Goal: Information Seeking & Learning: Learn about a topic

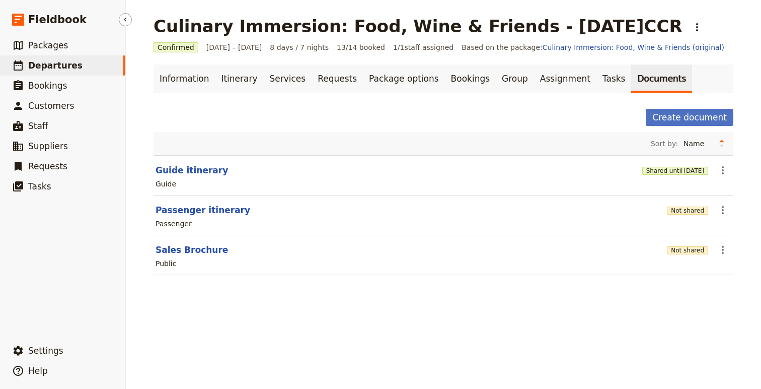
click at [35, 66] on span "Departures" at bounding box center [55, 65] width 54 height 10
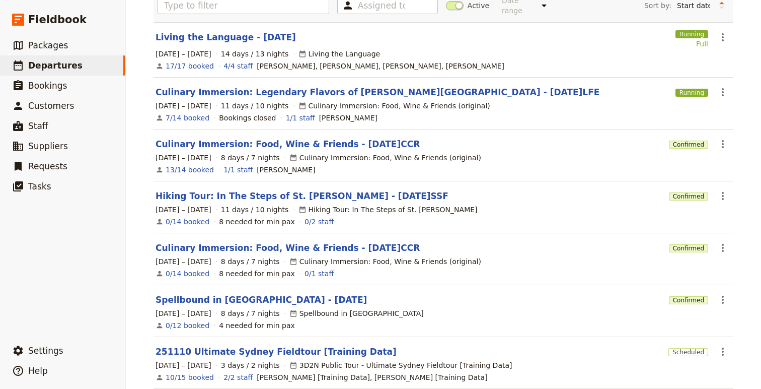
scroll to position [71, 0]
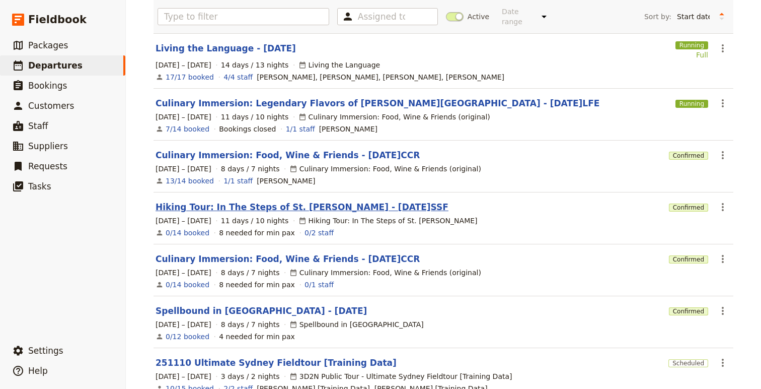
click at [289, 201] on link "Hiking Tour: In The Steps of St. [PERSON_NAME] - [DATE]SSF" at bounding box center [302, 207] width 293 height 12
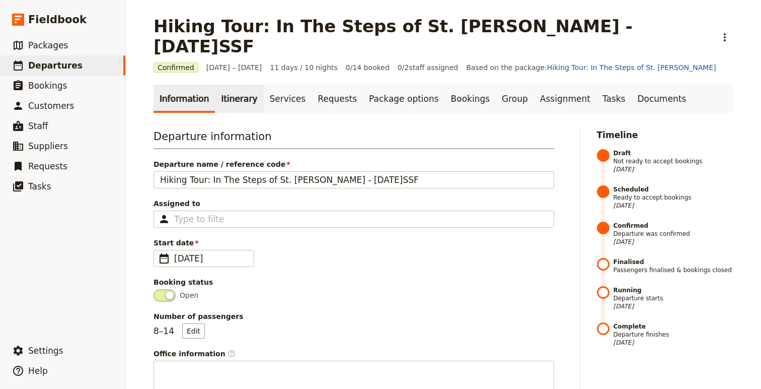
click at [231, 85] on link "Itinerary" at bounding box center [239, 99] width 48 height 28
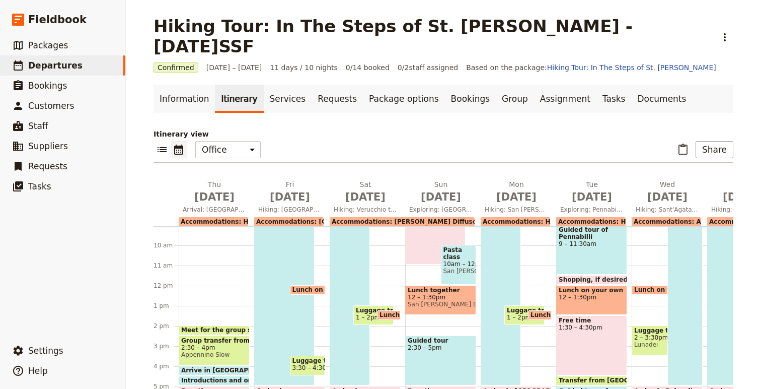
scroll to position [188, 0]
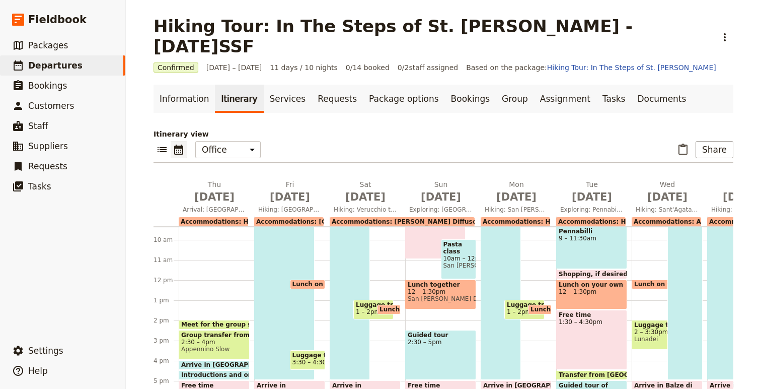
click at [215, 325] on span at bounding box center [214, 327] width 70 height 4
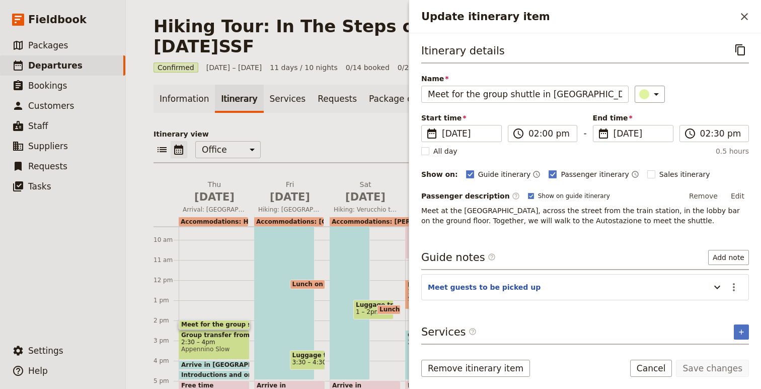
click at [741, 7] on div "Update itinerary item ​" at bounding box center [585, 16] width 352 height 33
click at [750, 19] on icon "Close drawer" at bounding box center [744, 17] width 12 height 12
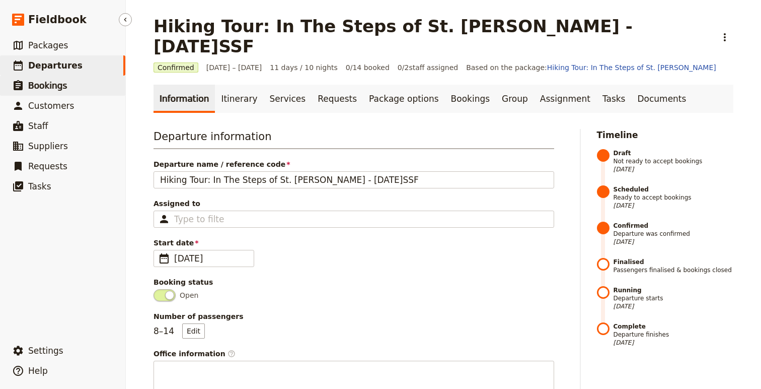
click at [53, 86] on span "Bookings" at bounding box center [47, 86] width 39 height 10
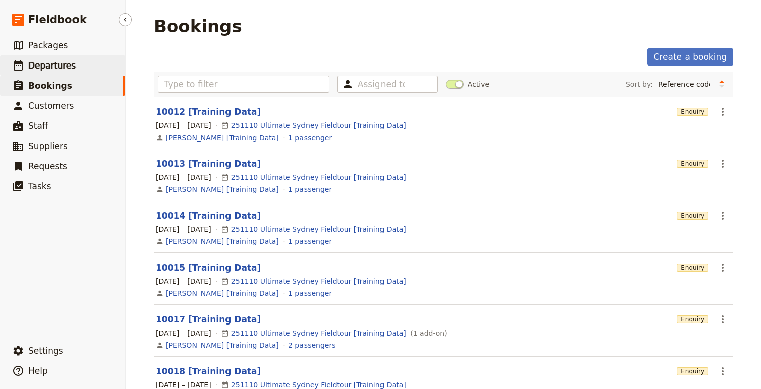
click at [33, 68] on span "Departures" at bounding box center [52, 65] width 48 height 10
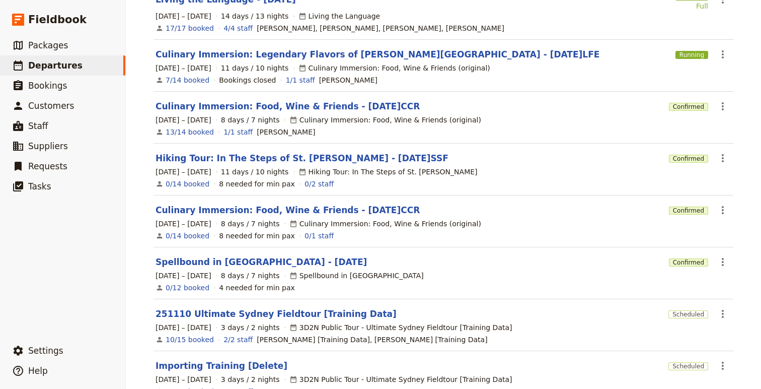
scroll to position [129, 0]
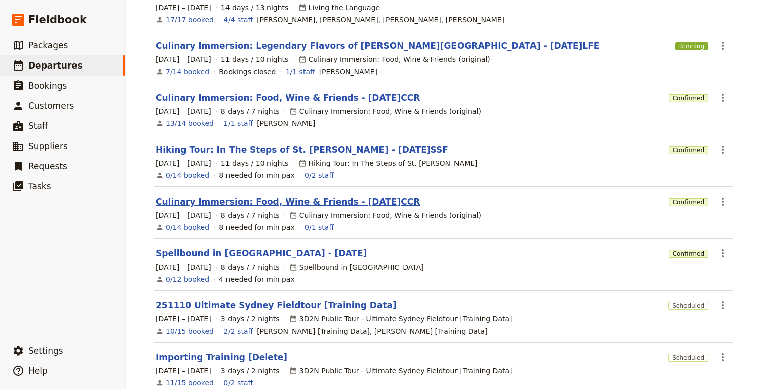
click at [307, 195] on link "Culinary Immersion: Food, Wine & Friends - [DATE]CCR" at bounding box center [288, 201] width 264 height 12
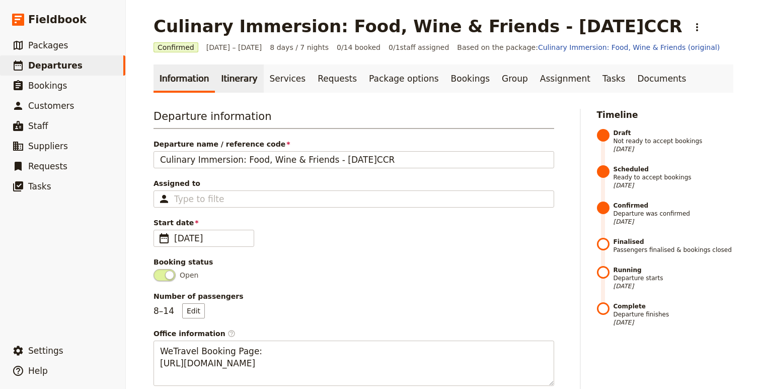
click at [242, 78] on link "Itinerary" at bounding box center [239, 78] width 48 height 28
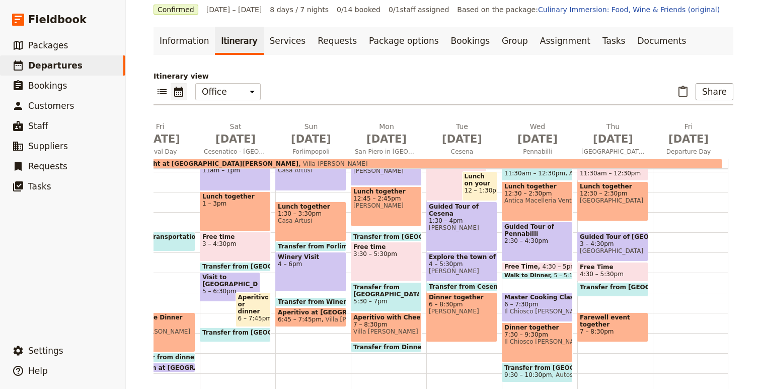
scroll to position [38, 0]
click at [401, 234] on span "Transfer from [GEOGRAPHIC_DATA] in [GEOGRAPHIC_DATA] to [GEOGRAPHIC_DATA]" at bounding box center [496, 236] width 287 height 7
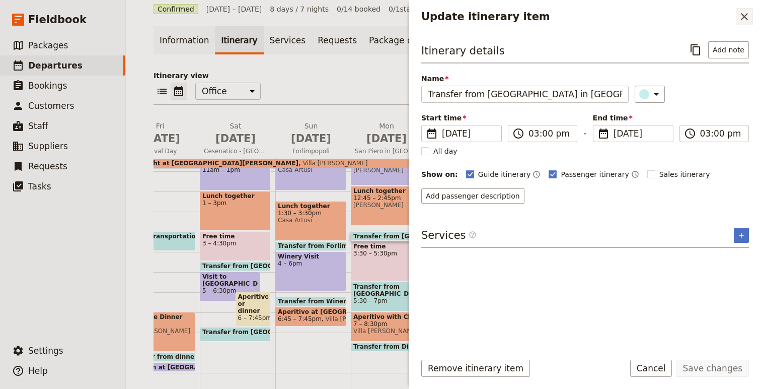
click at [746, 17] on icon "Close drawer" at bounding box center [744, 17] width 12 height 12
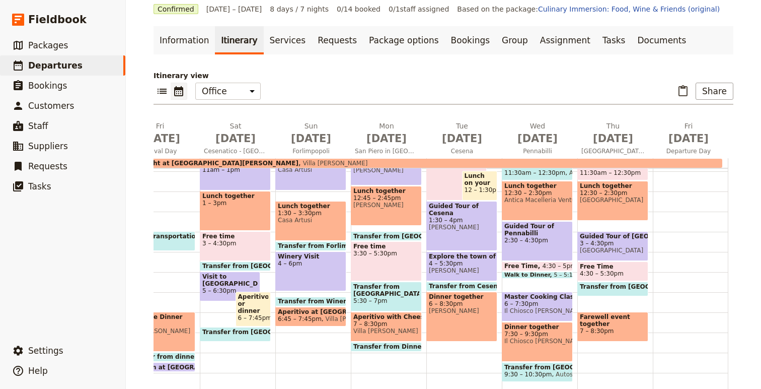
click at [395, 300] on span "5:30 – 7pm" at bounding box center [386, 300] width 66 height 7
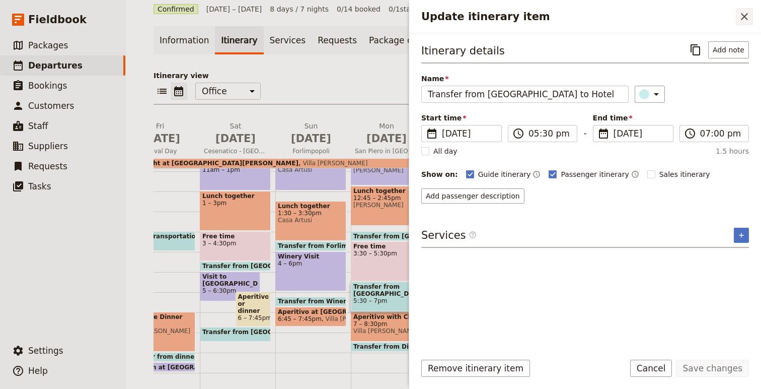
click at [746, 15] on icon "Close drawer" at bounding box center [744, 16] width 7 height 7
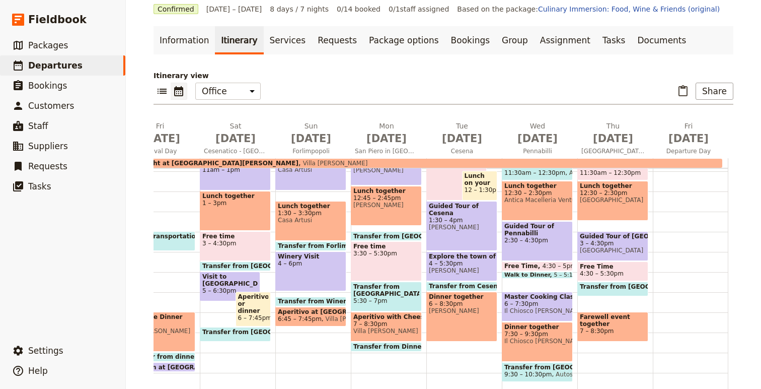
click at [399, 274] on div "Free time 3:30 – 5:30pm" at bounding box center [386, 261] width 71 height 40
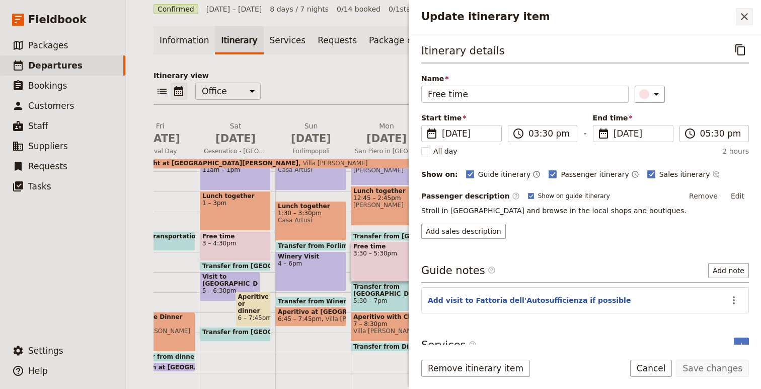
click at [745, 20] on icon "Close drawer" at bounding box center [744, 17] width 12 height 12
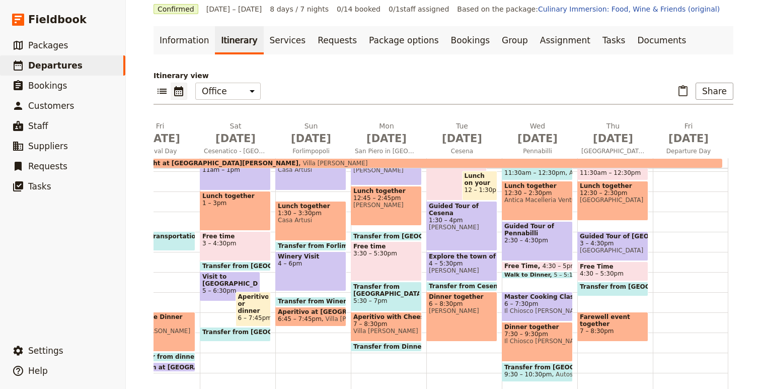
click at [390, 327] on span "7 – 8:30pm" at bounding box center [386, 323] width 66 height 7
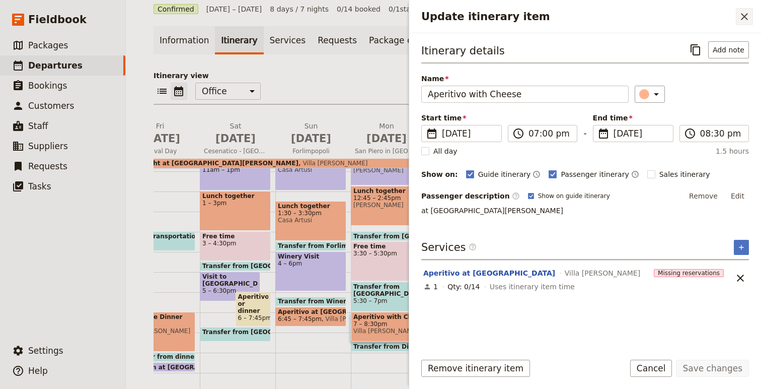
click at [747, 19] on icon "Close drawer" at bounding box center [744, 16] width 7 height 7
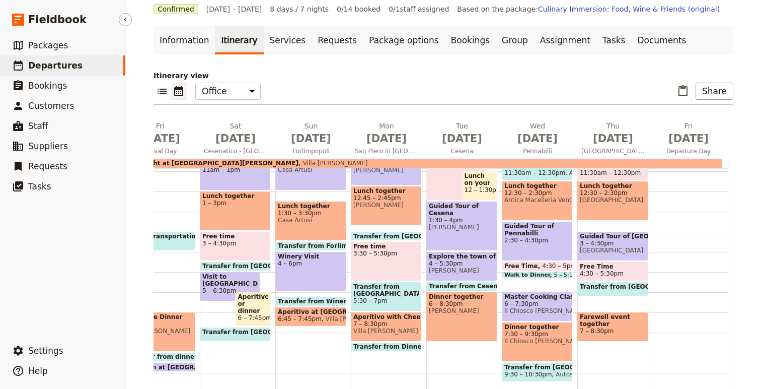
click at [31, 61] on span "Departures" at bounding box center [55, 65] width 54 height 10
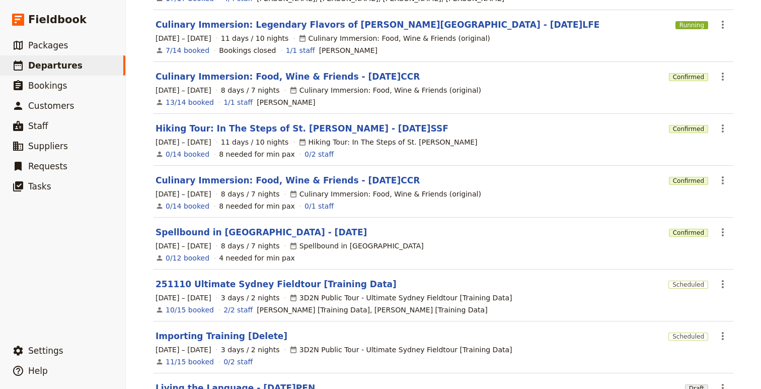
scroll to position [156, 0]
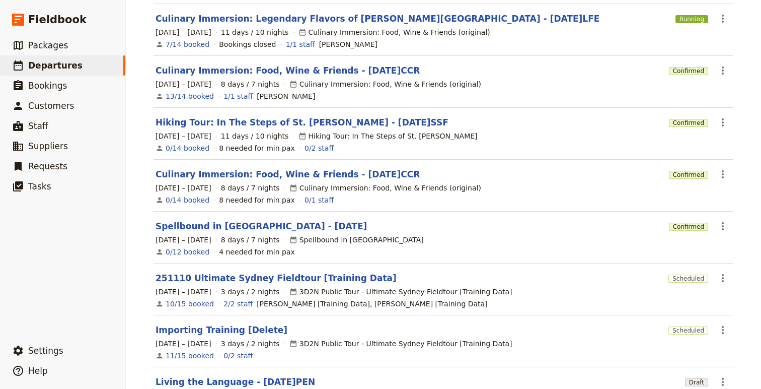
click at [253, 220] on link "Spellbound in [GEOGRAPHIC_DATA] - [DATE]" at bounding box center [261, 226] width 211 height 12
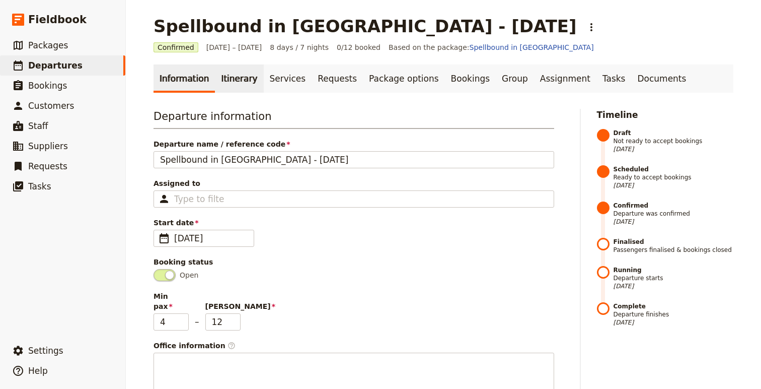
click at [219, 88] on link "Itinerary" at bounding box center [239, 78] width 48 height 28
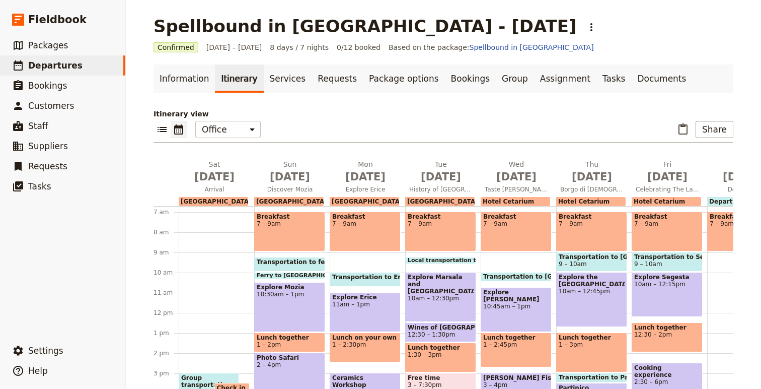
scroll to position [79, 0]
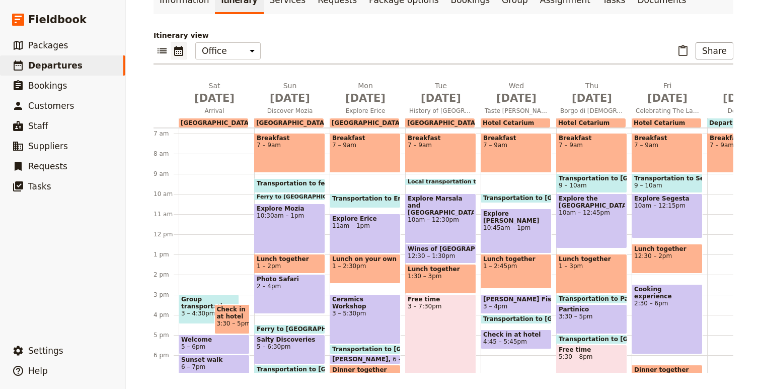
click at [192, 303] on span "Group transportation to [GEOGRAPHIC_DATA]" at bounding box center [208, 302] width 55 height 14
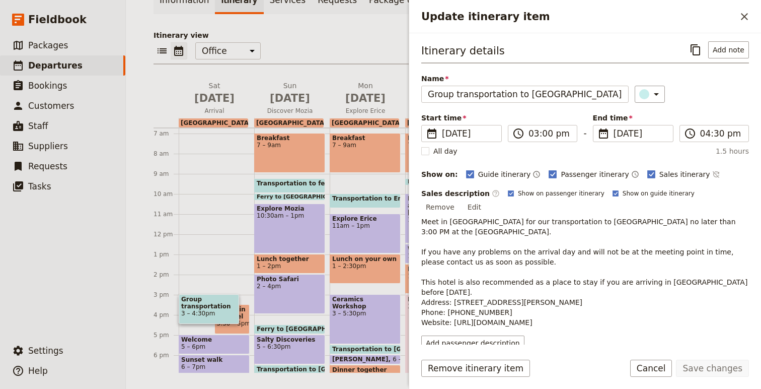
click at [685, 216] on p "Meet in [GEOGRAPHIC_DATA] for our transportation to [GEOGRAPHIC_DATA] no later …" at bounding box center [585, 271] width 328 height 111
drag, startPoint x: 685, startPoint y: 211, endPoint x: 719, endPoint y: 208, distance: 34.4
click at [719, 216] on p "Meet in [GEOGRAPHIC_DATA] for our transportation to [GEOGRAPHIC_DATA] no later …" at bounding box center [585, 271] width 328 height 111
click at [723, 216] on p "Meet in [GEOGRAPHIC_DATA] for our transportation to [GEOGRAPHIC_DATA] no later …" at bounding box center [585, 271] width 328 height 111
drag, startPoint x: 723, startPoint y: 211, endPoint x: 680, endPoint y: 211, distance: 43.3
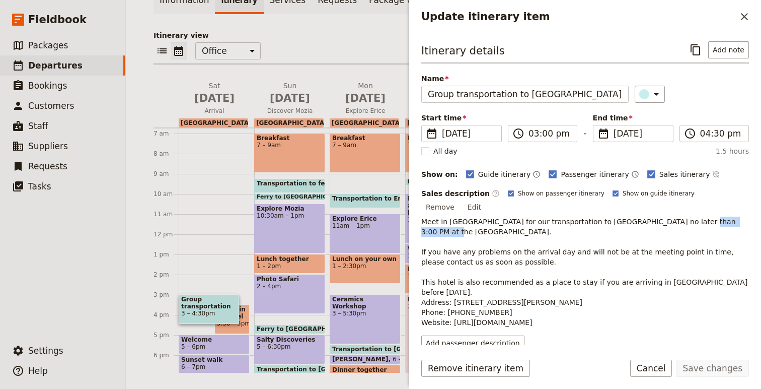
click at [680, 216] on p "Meet in [GEOGRAPHIC_DATA] for our transportation to [GEOGRAPHIC_DATA] no later …" at bounding box center [585, 271] width 328 height 111
click at [486, 199] on button "Edit" at bounding box center [474, 206] width 23 height 15
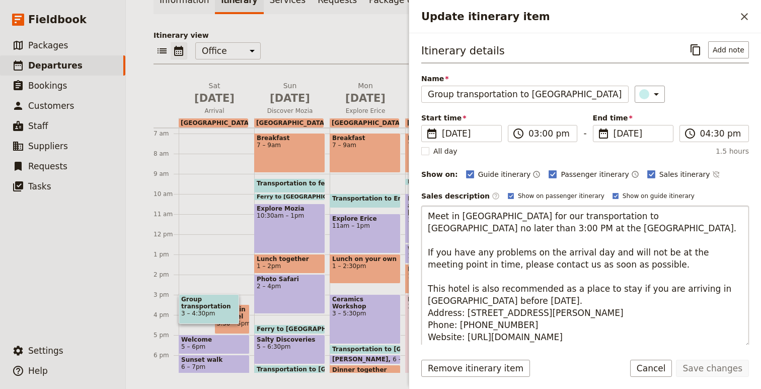
click at [441, 233] on textarea "Meet in [GEOGRAPHIC_DATA] for our transportation to [GEOGRAPHIC_DATA] no later …" at bounding box center [585, 276] width 328 height 142
drag, startPoint x: 441, startPoint y: 233, endPoint x: 484, endPoint y: 233, distance: 42.8
click at [484, 233] on textarea "Meet in [GEOGRAPHIC_DATA] for our transportation to [GEOGRAPHIC_DATA] no later …" at bounding box center [585, 276] width 328 height 142
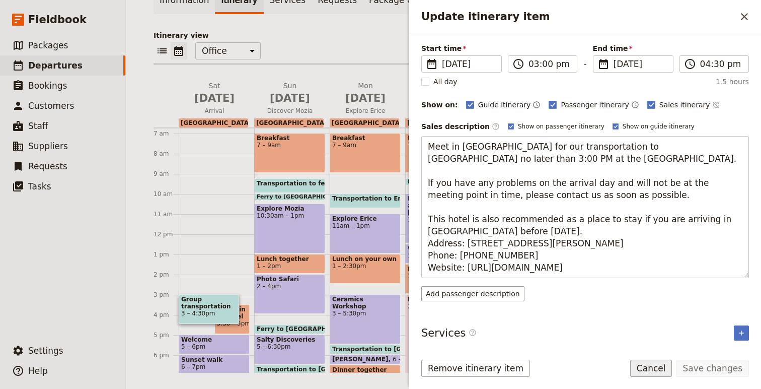
scroll to position [19, 0]
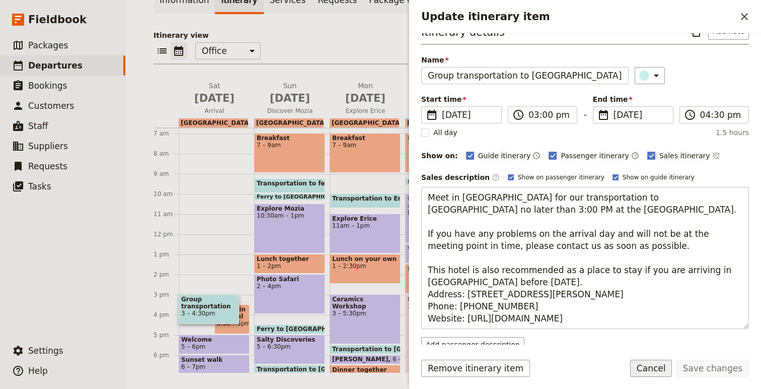
click at [664, 372] on button "Cancel" at bounding box center [651, 367] width 42 height 17
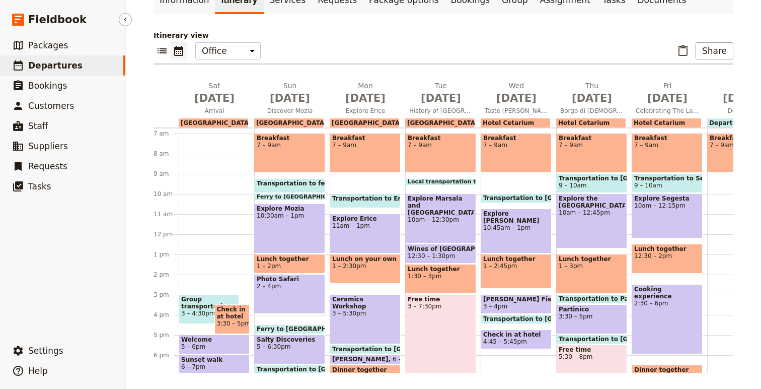
click at [42, 67] on span "Departures" at bounding box center [55, 65] width 54 height 10
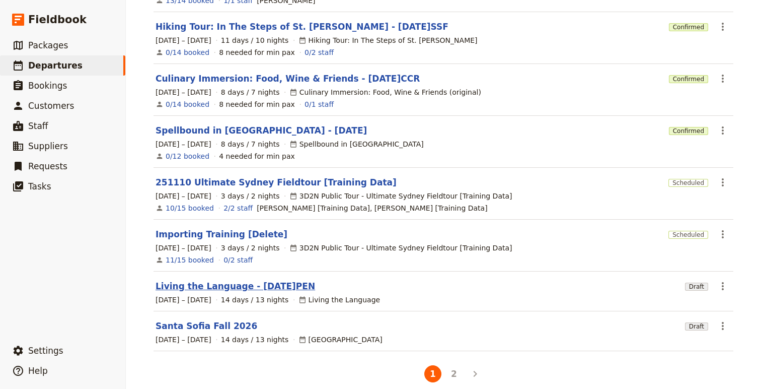
scroll to position [255, 0]
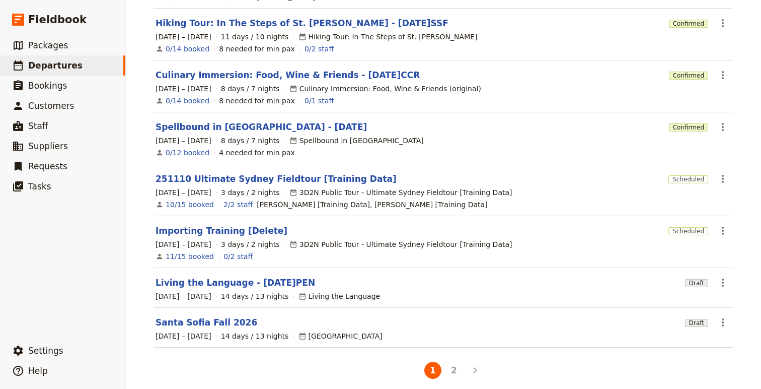
click at [189, 320] on section "Santa Sofia Fall 2026 Draft ​ [DATE] – [DATE] 14 days / 13 nights [GEOGRAPHIC_D…" at bounding box center [444, 328] width 580 height 40
click at [187, 308] on section "Santa Sofia Fall 2026 Draft ​ [DATE] – [DATE] 14 days / 13 nights [GEOGRAPHIC_D…" at bounding box center [444, 328] width 580 height 40
click at [187, 317] on link "Santa Sofia Fall 2026" at bounding box center [207, 322] width 102 height 12
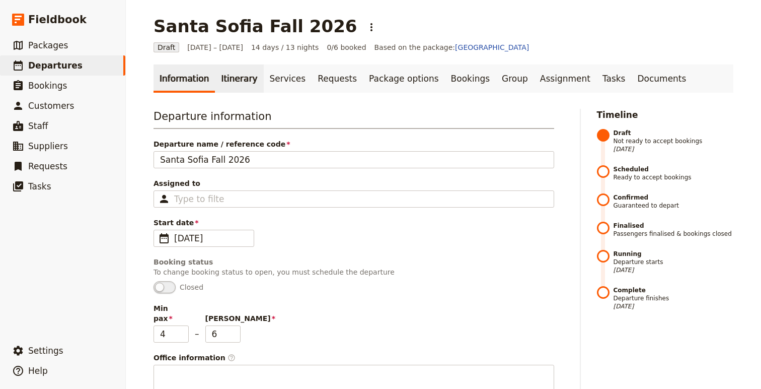
click at [229, 85] on link "Itinerary" at bounding box center [239, 78] width 48 height 28
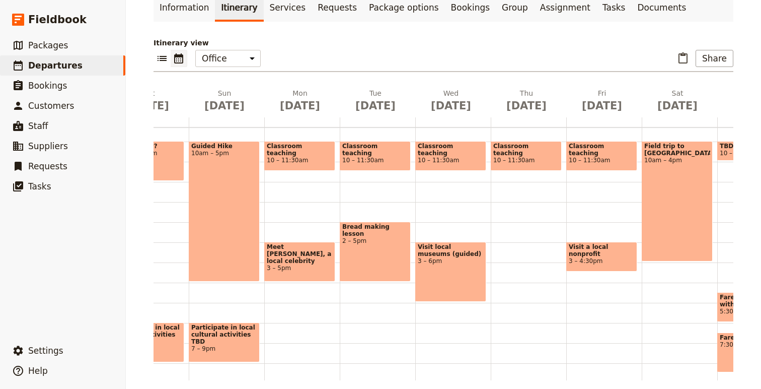
scroll to position [0, 382]
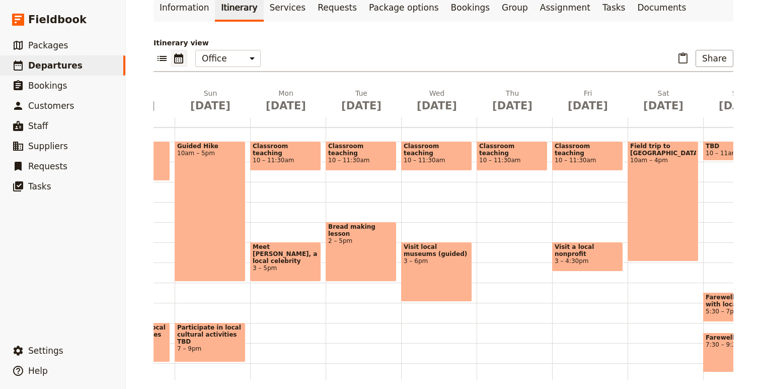
click at [289, 256] on span "Meet [PERSON_NAME], a local celebrity" at bounding box center [286, 253] width 66 height 21
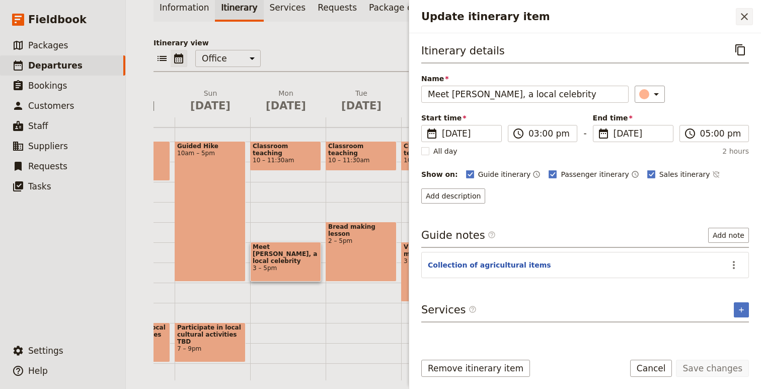
click at [746, 15] on icon "Close drawer" at bounding box center [744, 16] width 7 height 7
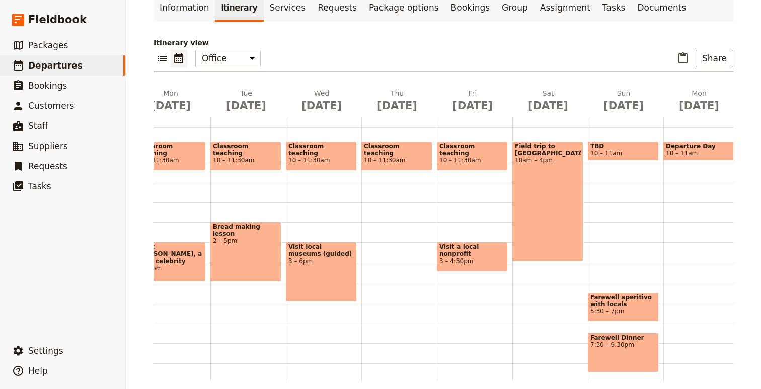
scroll to position [0, 507]
